Goal: Find specific page/section: Find specific page/section

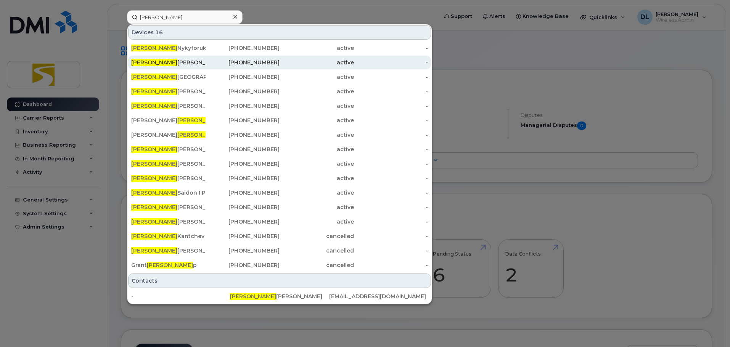
type input "[PERSON_NAME]"
click at [320, 64] on div "active" at bounding box center [317, 63] width 74 height 8
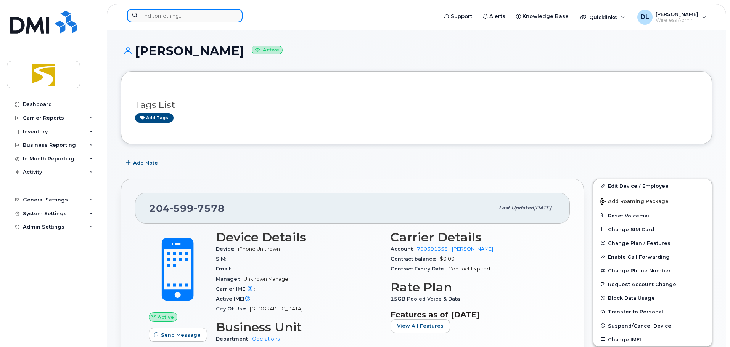
click at [202, 20] on input at bounding box center [185, 16] width 116 height 14
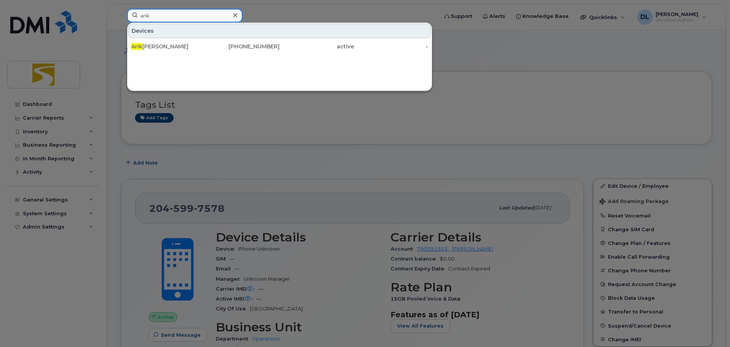
drag, startPoint x: 179, startPoint y: 16, endPoint x: 117, endPoint y: 14, distance: 61.8
click at [121, 14] on div "arik Devices Arik Lindley 431-668-9137 active -" at bounding box center [280, 17] width 318 height 17
type input "reid"
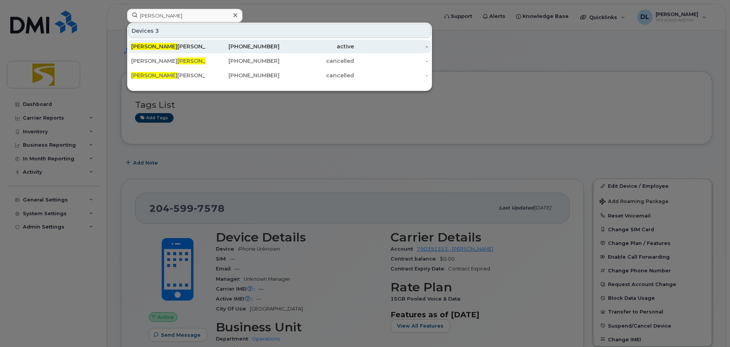
click at [193, 45] on div "Reid Goodman" at bounding box center [168, 47] width 74 height 8
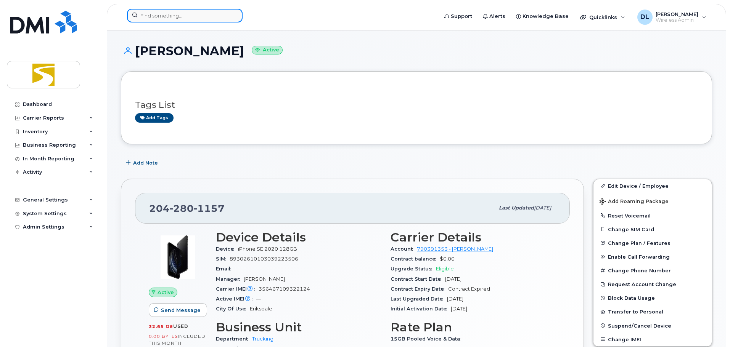
click at [164, 9] on input at bounding box center [185, 16] width 116 height 14
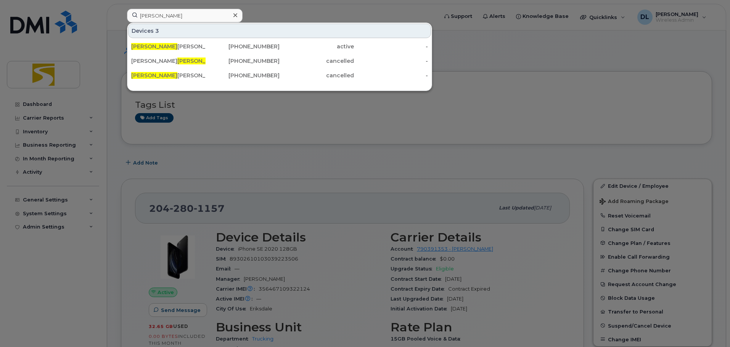
click at [209, 129] on div at bounding box center [365, 173] width 730 height 347
click at [181, 14] on input "[PERSON_NAME]" at bounding box center [185, 16] width 116 height 14
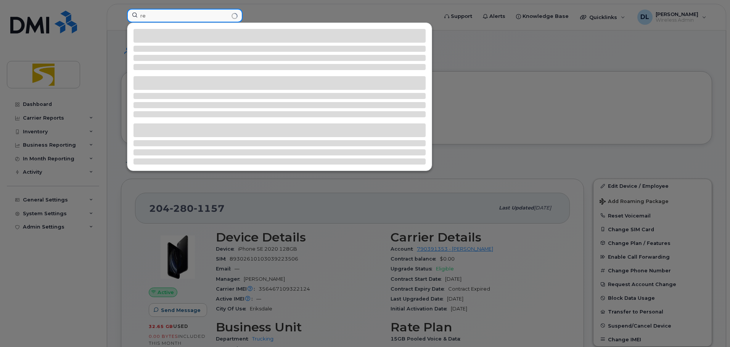
type input "r"
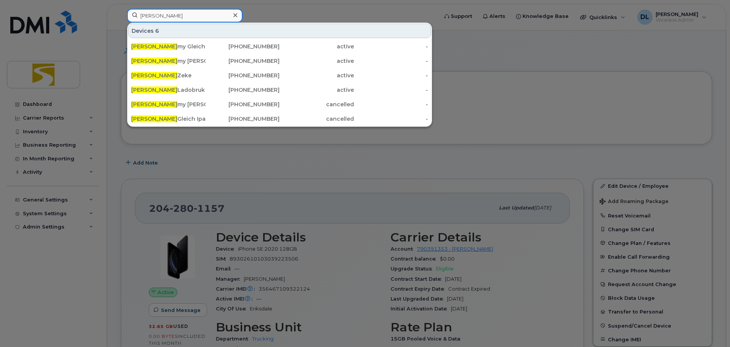
type input "[PERSON_NAME]"
drag, startPoint x: 148, startPoint y: 17, endPoint x: 137, endPoint y: 17, distance: 11.8
click at [137, 17] on input "[PERSON_NAME]" at bounding box center [185, 16] width 116 height 14
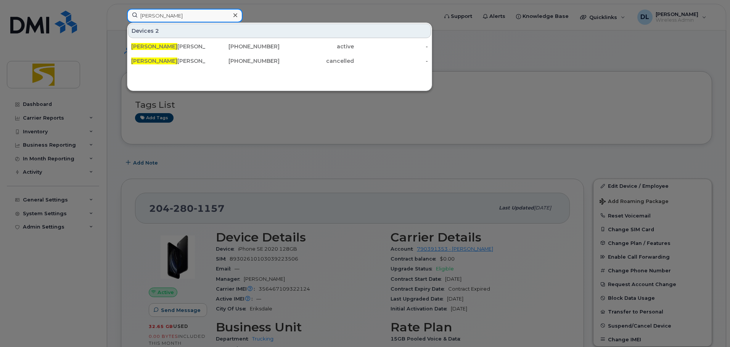
drag, startPoint x: 159, startPoint y: 13, endPoint x: 104, endPoint y: 13, distance: 54.5
click at [121, 13] on div "[PERSON_NAME] 2 [PERSON_NAME] [PHONE_NUMBER] active - [PERSON_NAME] [PHONE_NUMB…" at bounding box center [280, 17] width 318 height 17
drag, startPoint x: 165, startPoint y: 11, endPoint x: 105, endPoint y: 23, distance: 61.7
click at [121, 23] on div "[PERSON_NAME] 2 [PERSON_NAME] [PHONE_NUMBER] active - [PERSON_NAME] I Phone [PH…" at bounding box center [280, 17] width 318 height 17
drag, startPoint x: 174, startPoint y: 16, endPoint x: 125, endPoint y: 21, distance: 49.4
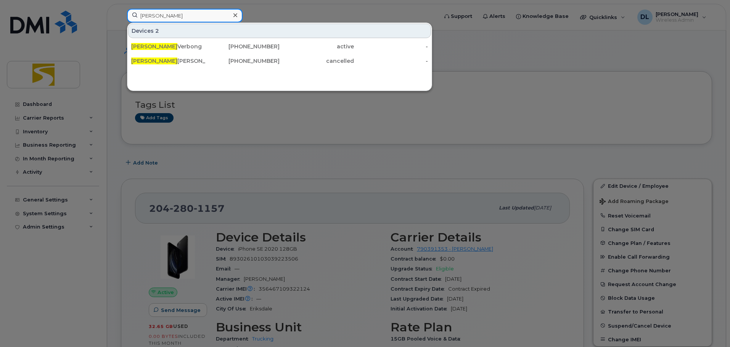
click at [125, 21] on div "[PERSON_NAME] 2 [PERSON_NAME] [PHONE_NUMBER] active - [PERSON_NAME] [PHONE_NUMB…" at bounding box center [280, 17] width 318 height 17
drag, startPoint x: 177, startPoint y: 10, endPoint x: 110, endPoint y: 15, distance: 66.9
click at [121, 15] on div "[PERSON_NAME] [PERSON_NAME] [PHONE_NUMBER] active -" at bounding box center [280, 17] width 318 height 17
drag, startPoint x: 175, startPoint y: 22, endPoint x: 123, endPoint y: 20, distance: 52.6
click at [123, 20] on div "[PERSON_NAME] 3 [PERSON_NAME] [PHONE_NUMBER] active - [PERSON_NAME] [PHONE_NUMB…" at bounding box center [280, 17] width 318 height 17
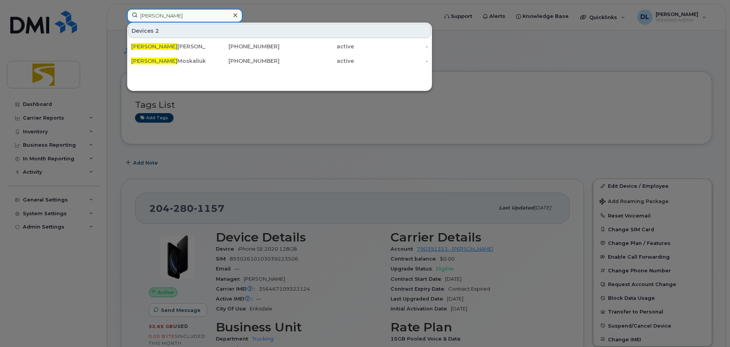
drag, startPoint x: 208, startPoint y: 14, endPoint x: 79, endPoint y: 7, distance: 129.1
click at [121, 9] on div "[PERSON_NAME] 2 [PERSON_NAME] [PHONE_NUMBER] active - [PERSON_NAME] [PHONE_NUMB…" at bounding box center [280, 17] width 318 height 17
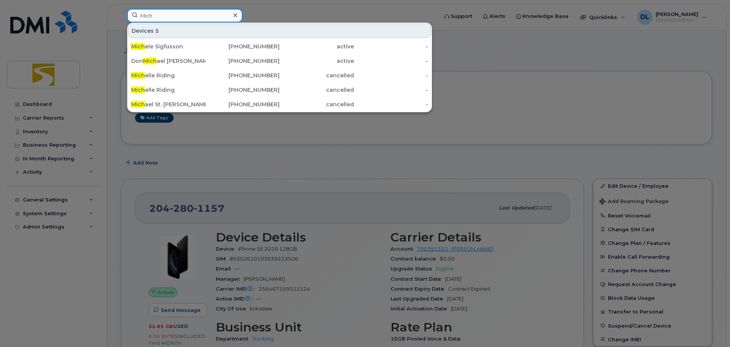
type input "Mich"
drag, startPoint x: 163, startPoint y: 18, endPoint x: 127, endPoint y: 20, distance: 36.3
click at [127, 20] on div "Mich Devices 5 Mich ele Sigfusson [PHONE_NUMBER] active - Don Mich ael [PERSON_…" at bounding box center [280, 17] width 318 height 17
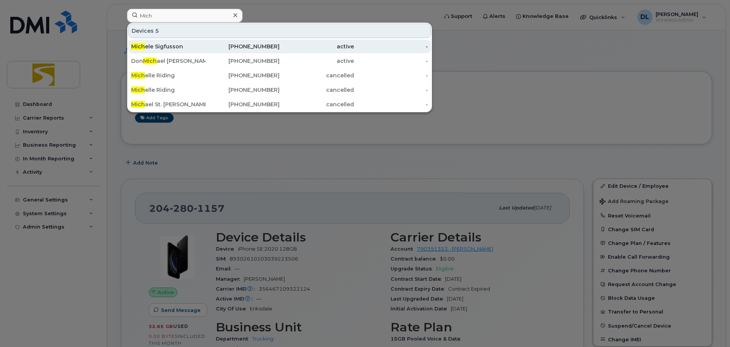
click at [190, 48] on div "Mich ele Sigfusson" at bounding box center [168, 47] width 74 height 8
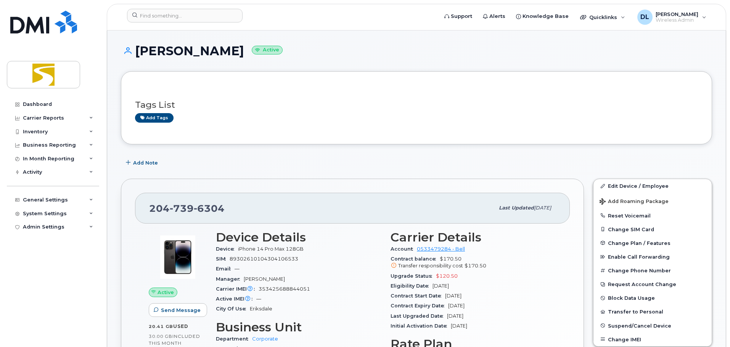
click at [460, 64] on div "Michele Sigfusson Active" at bounding box center [416, 57] width 591 height 27
